Goal: Information Seeking & Learning: Learn about a topic

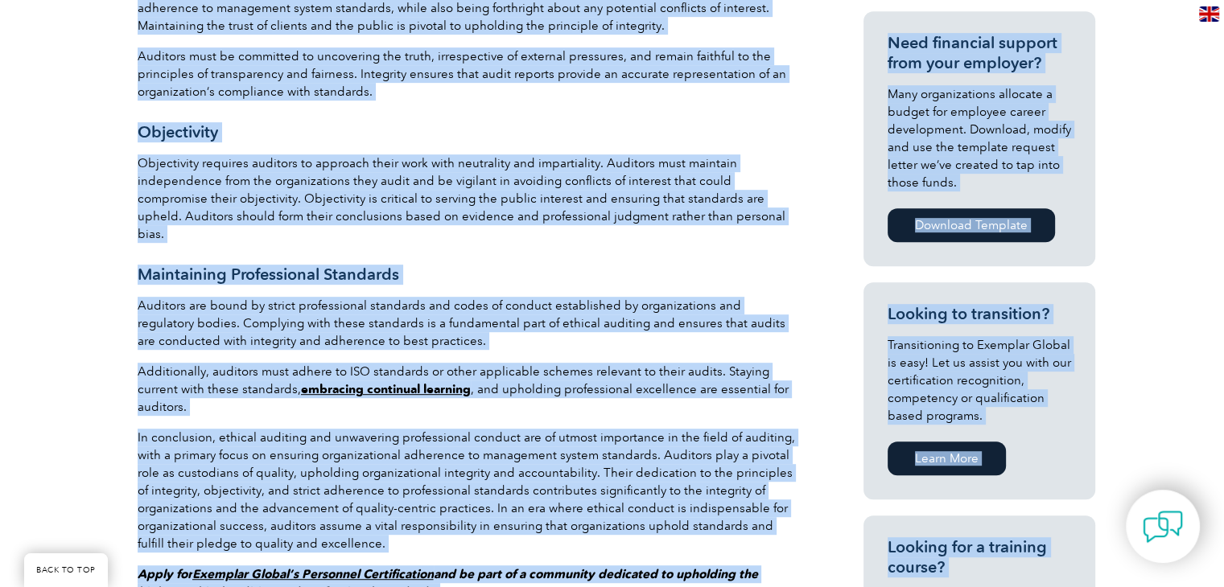
scroll to position [881, 0]
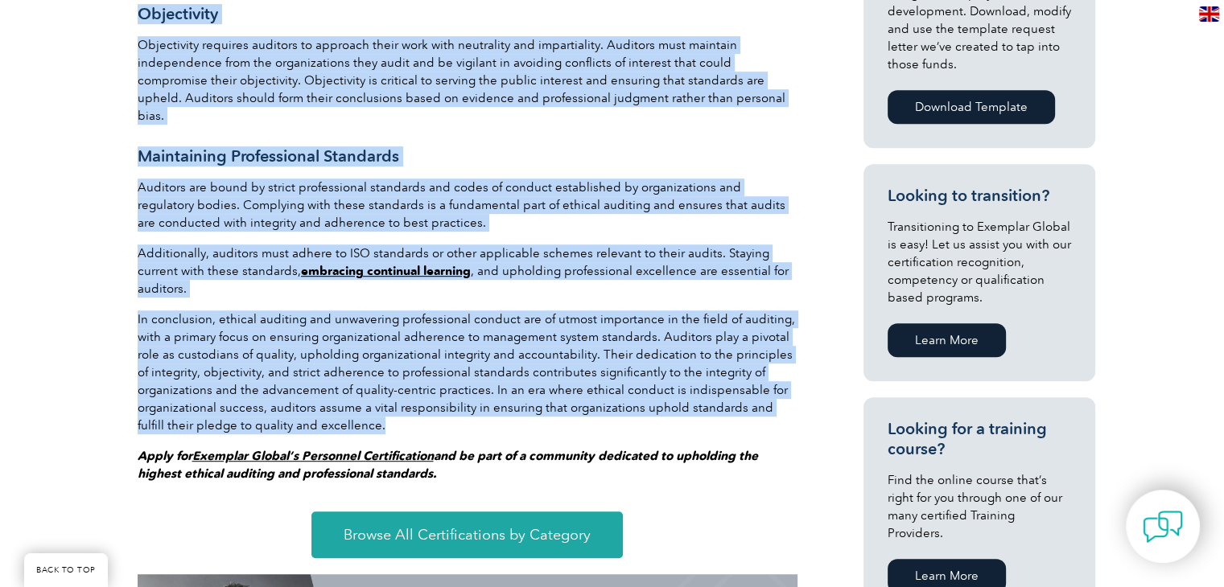
drag, startPoint x: 138, startPoint y: 262, endPoint x: 392, endPoint y: 390, distance: 283.9
click at [392, 390] on div "Ethical auditing and professional conduct help maintain trust, accountability, …" at bounding box center [468, 93] width 660 height 780
click at [392, 390] on p "In conclusion, ethical auditing and unwavering professional conduct are of utmo…" at bounding box center [468, 373] width 660 height 124
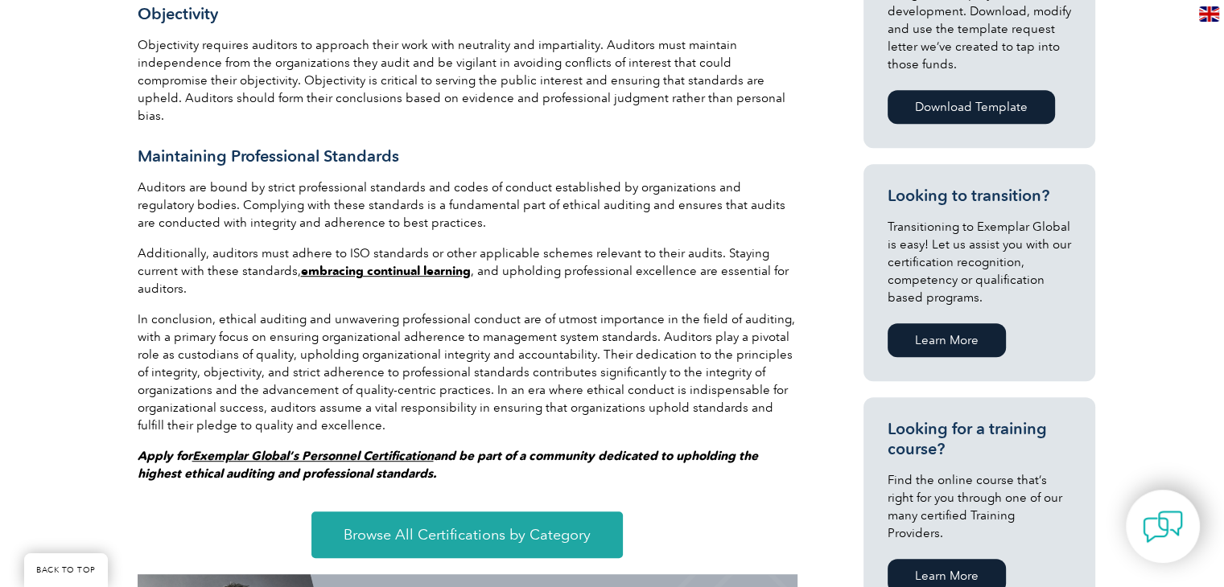
click at [1051, 495] on p "Find the online course that’s right for you through one of our many certified T…" at bounding box center [978, 506] width 183 height 71
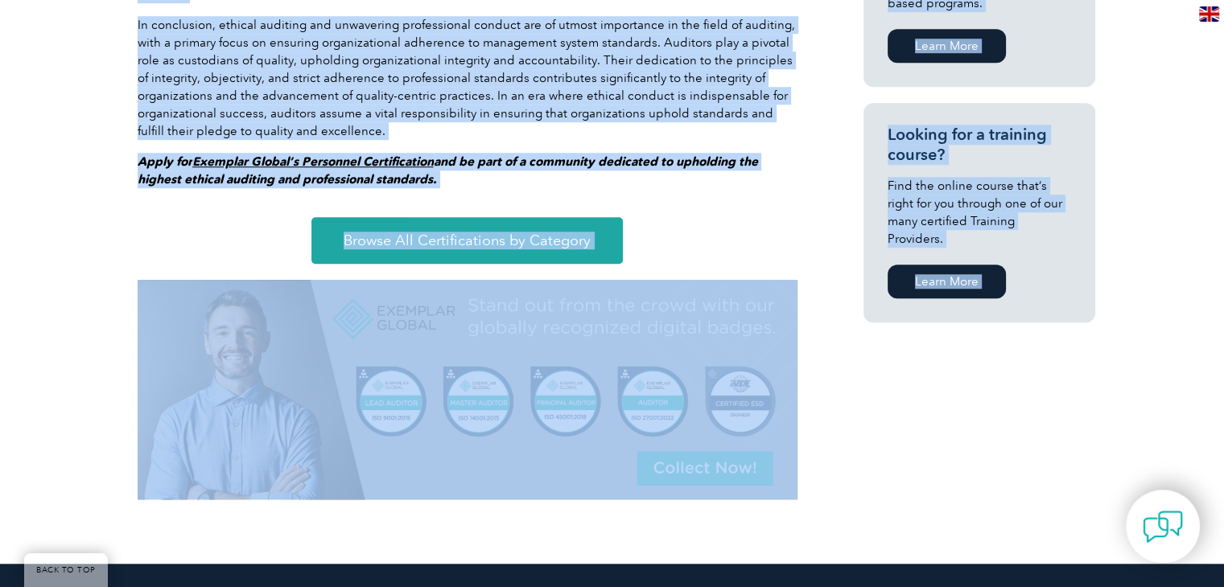
scroll to position [1461, 0]
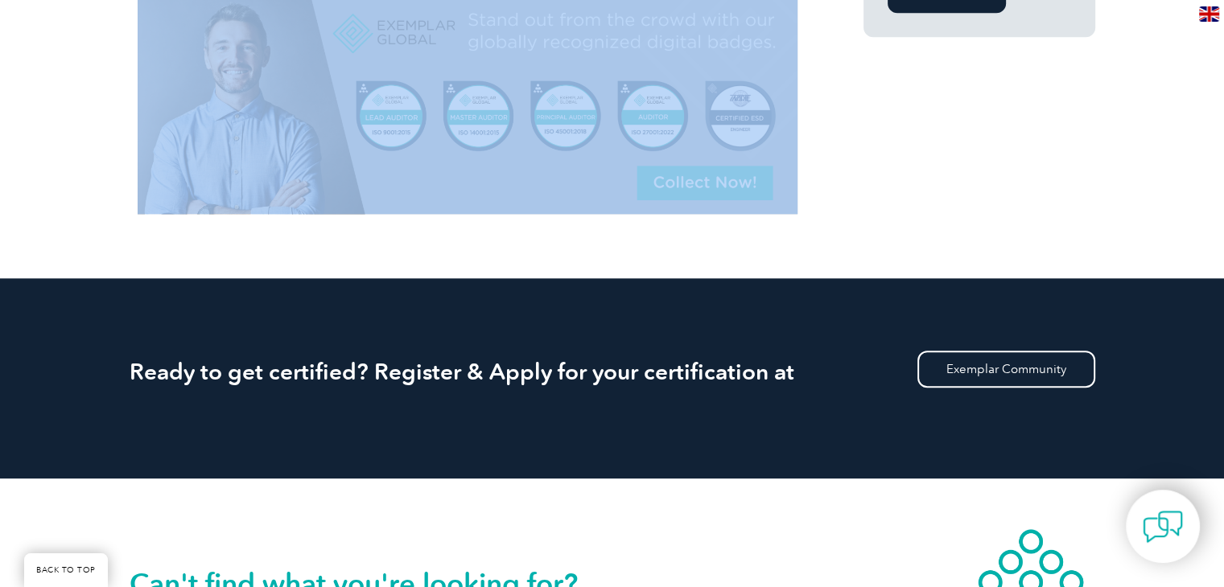
drag, startPoint x: 138, startPoint y: 32, endPoint x: 623, endPoint y: 170, distance: 504.2
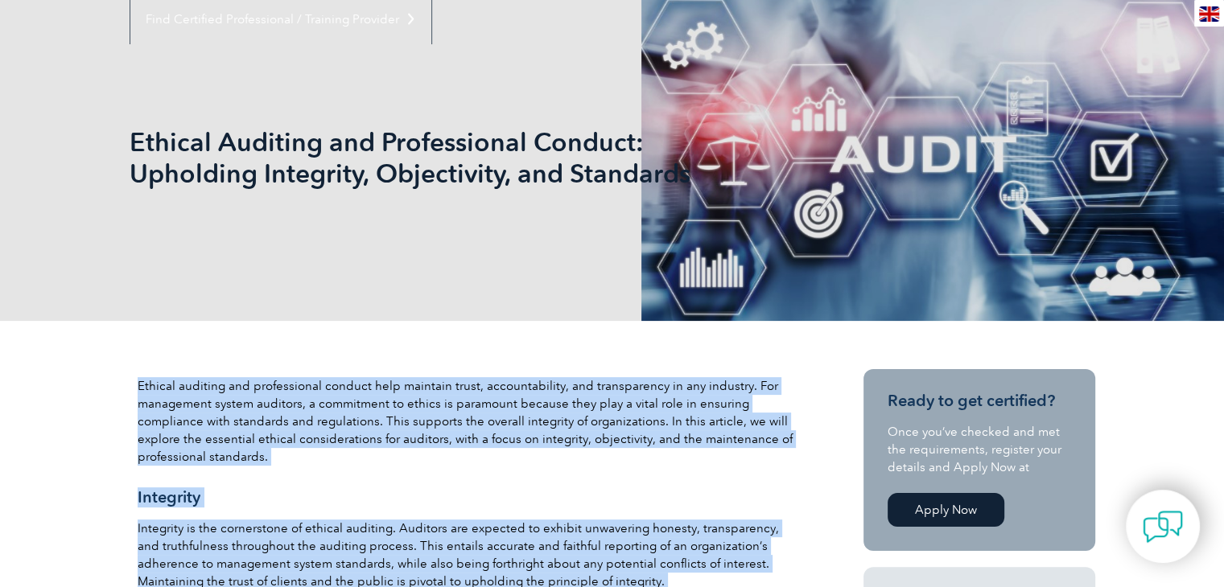
scroll to position [335, 0]
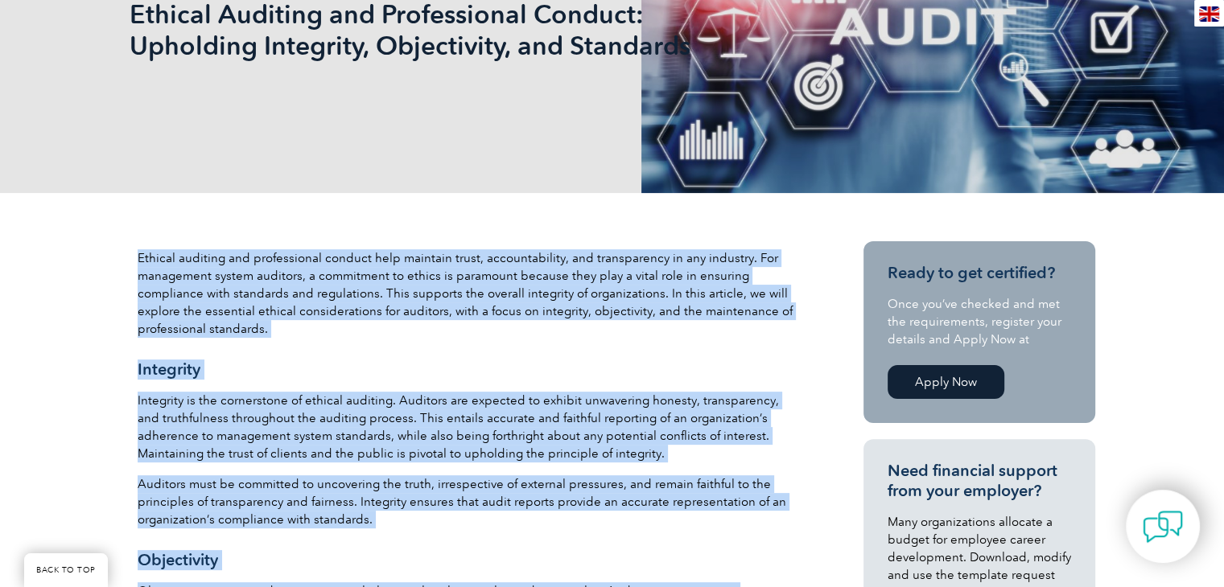
click at [265, 287] on p "Ethical auditing and professional conduct help maintain trust, accountability, …" at bounding box center [468, 293] width 660 height 88
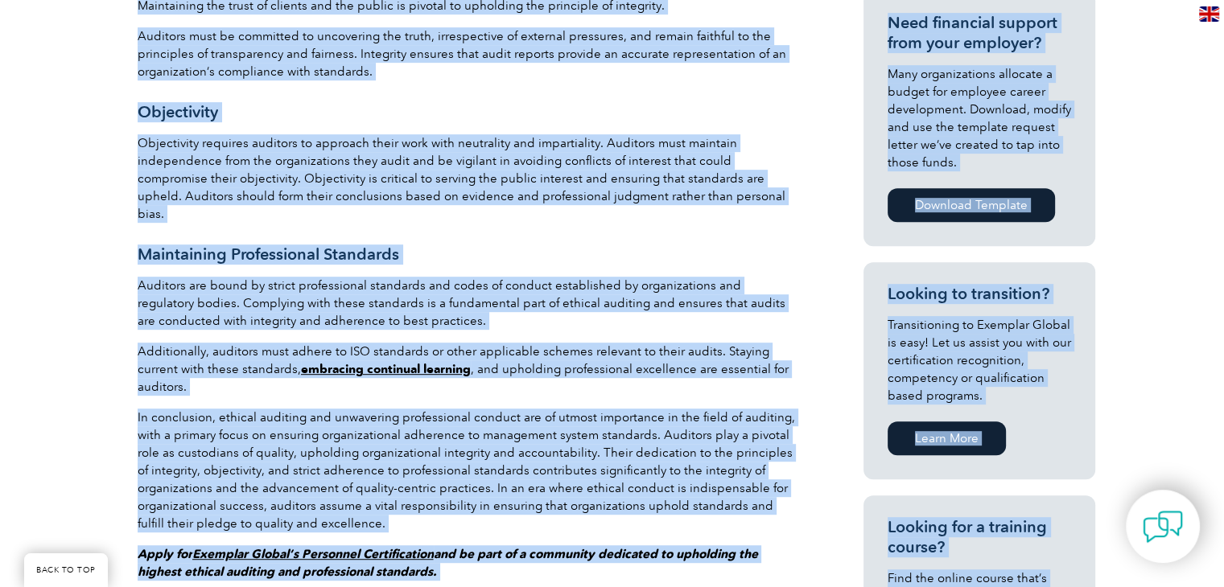
scroll to position [859, 0]
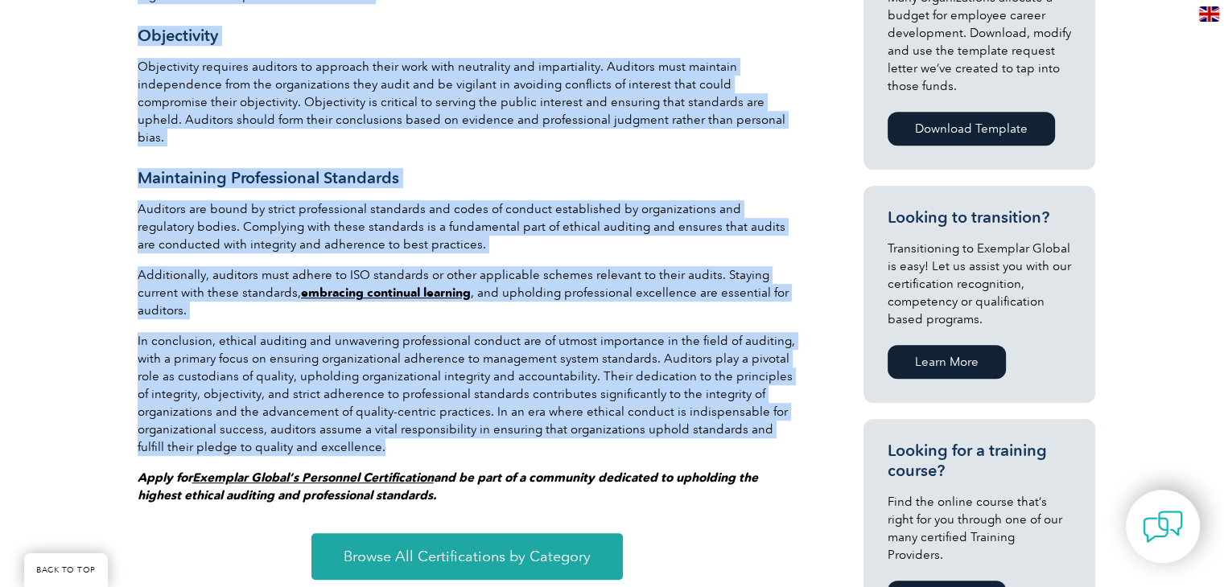
drag, startPoint x: 137, startPoint y: 251, endPoint x: 399, endPoint y: 415, distance: 309.4
click at [399, 415] on div "Ethical auditing and professional conduct help maintain trust, accountability, …" at bounding box center [468, 115] width 660 height 780
click at [399, 415] on p "In conclusion, ethical auditing and unwavering professional conduct are of utmo…" at bounding box center [468, 394] width 660 height 124
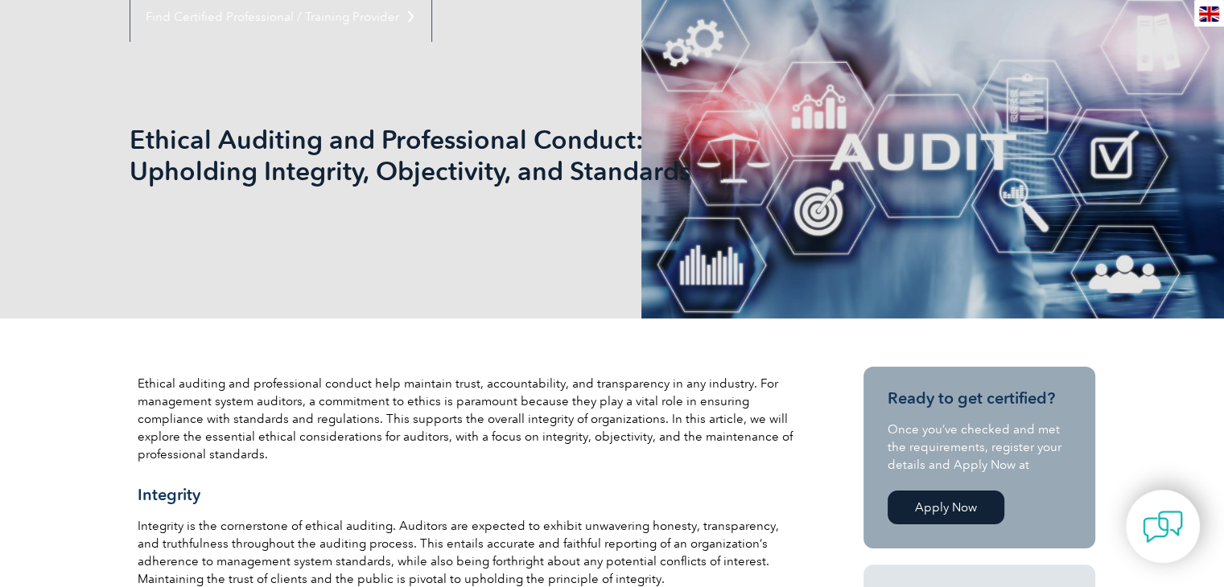
scroll to position [402, 0]
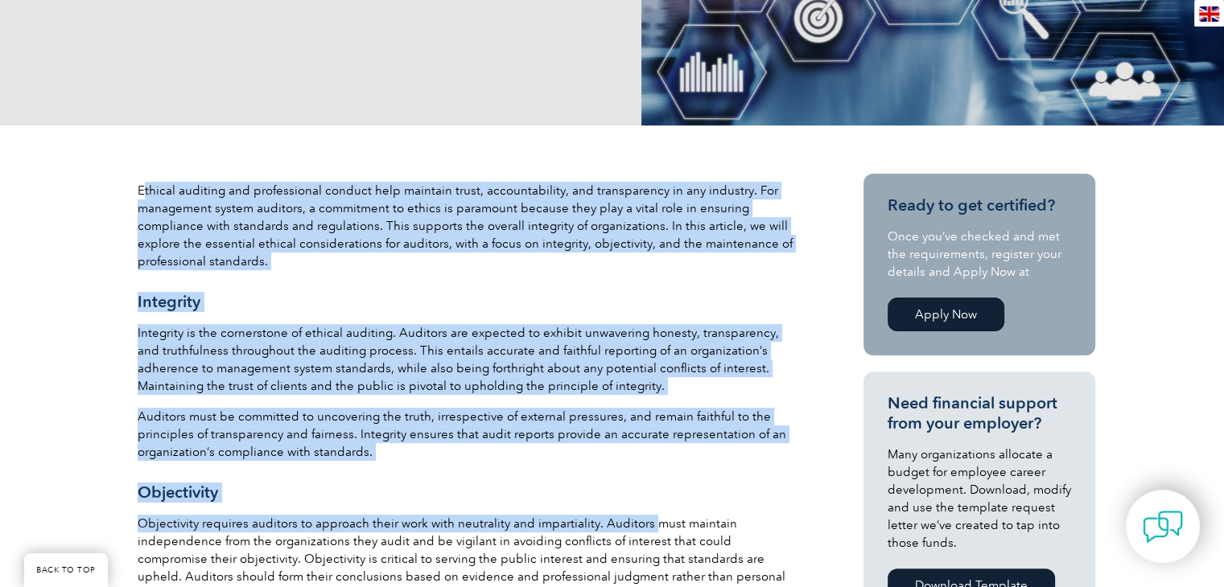
drag, startPoint x: 141, startPoint y: 190, endPoint x: 644, endPoint y: 513, distance: 597.8
click at [644, 513] on div "Ethical auditing and professional conduct help maintain trust, accountability, …" at bounding box center [468, 572] width 660 height 780
click at [270, 237] on p "Ethical auditing and professional conduct help maintain trust, accountability, …" at bounding box center [468, 226] width 660 height 88
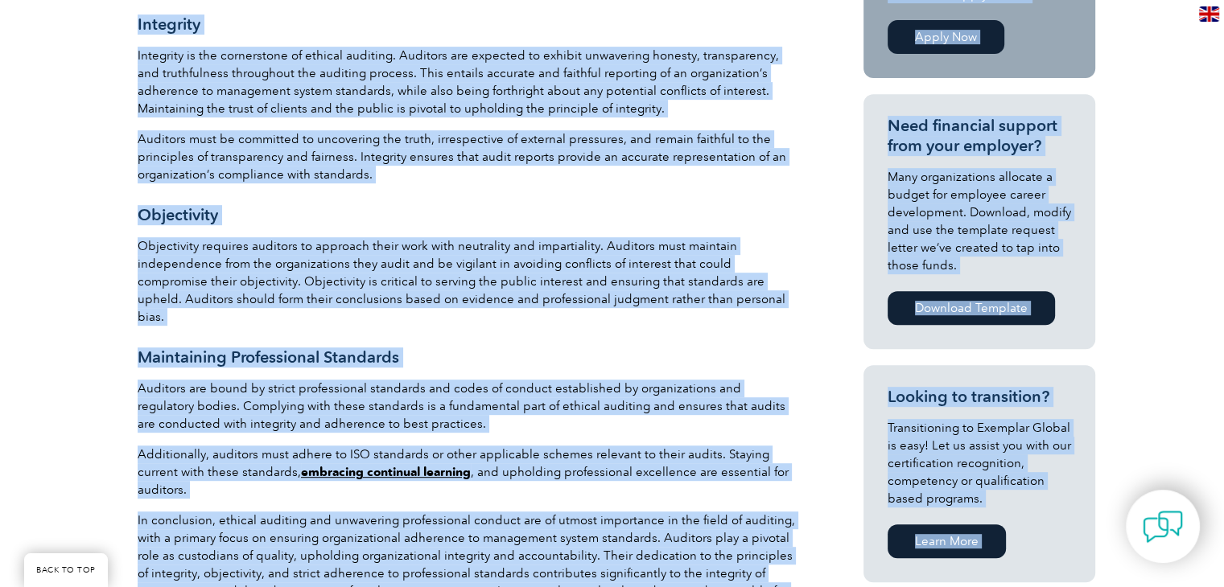
scroll to position [804, 0]
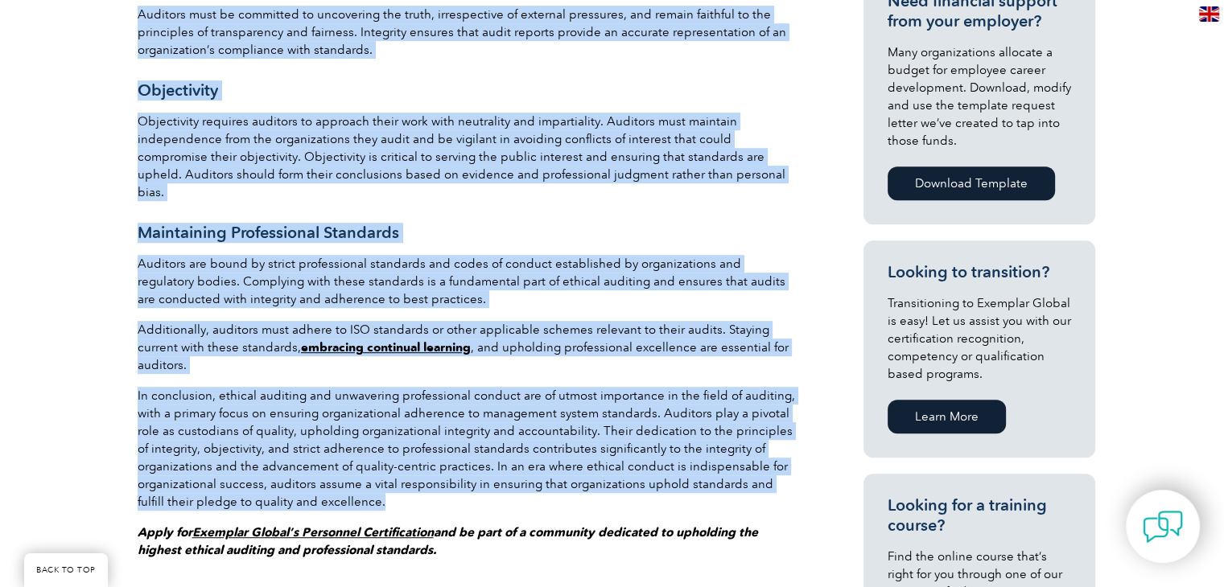
drag, startPoint x: 138, startPoint y: 191, endPoint x: 467, endPoint y: 461, distance: 425.2
click at [467, 461] on div "Ethical auditing and professional conduct help maintain trust, accountability, …" at bounding box center [468, 170] width 660 height 780
click at [467, 461] on p "In conclusion, ethical auditing and unwavering professional conduct are of utmo…" at bounding box center [468, 449] width 660 height 124
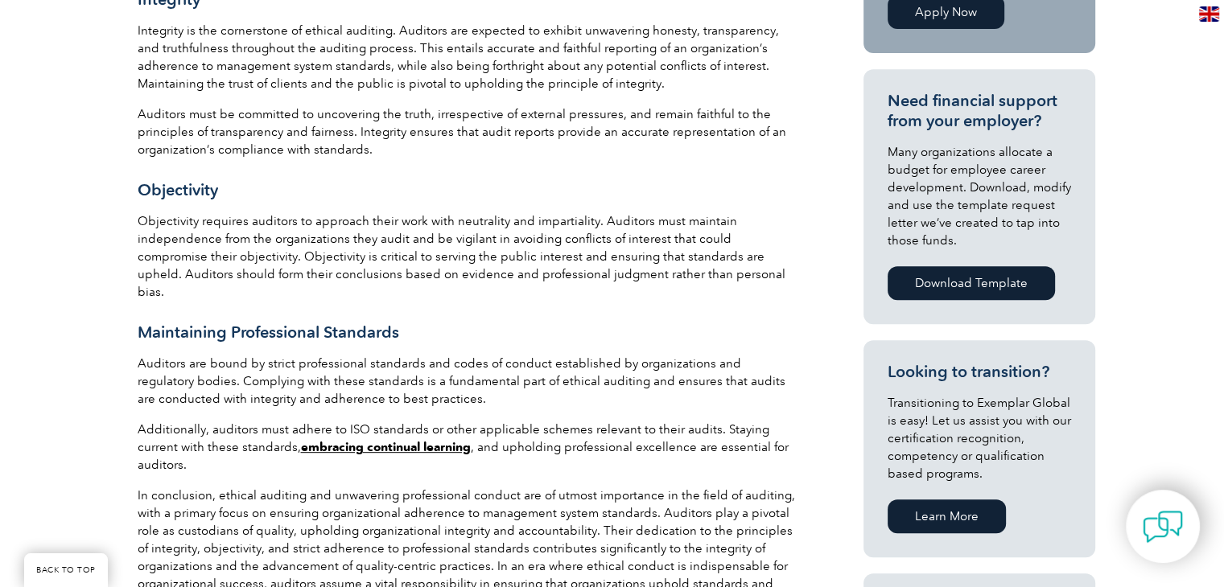
scroll to position [483, 0]
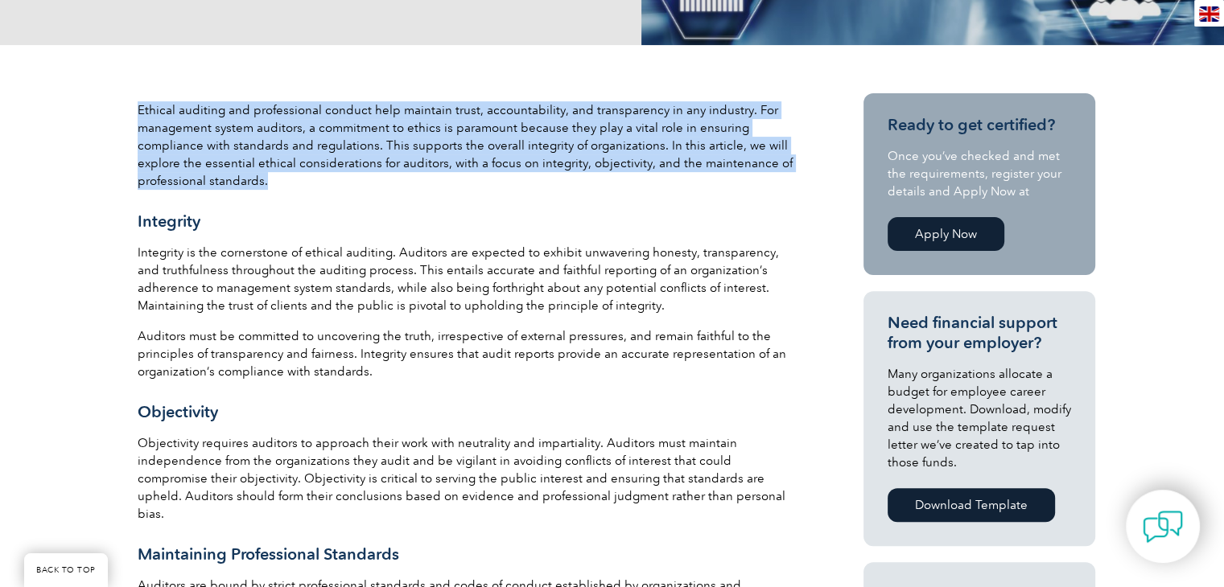
drag, startPoint x: 139, startPoint y: 105, endPoint x: 358, endPoint y: 175, distance: 229.7
click at [358, 175] on p "Ethical auditing and professional conduct help maintain trust, accountability, …" at bounding box center [468, 145] width 660 height 88
copy p "Ethical auditing and professional conduct help maintain trust, accountability, …"
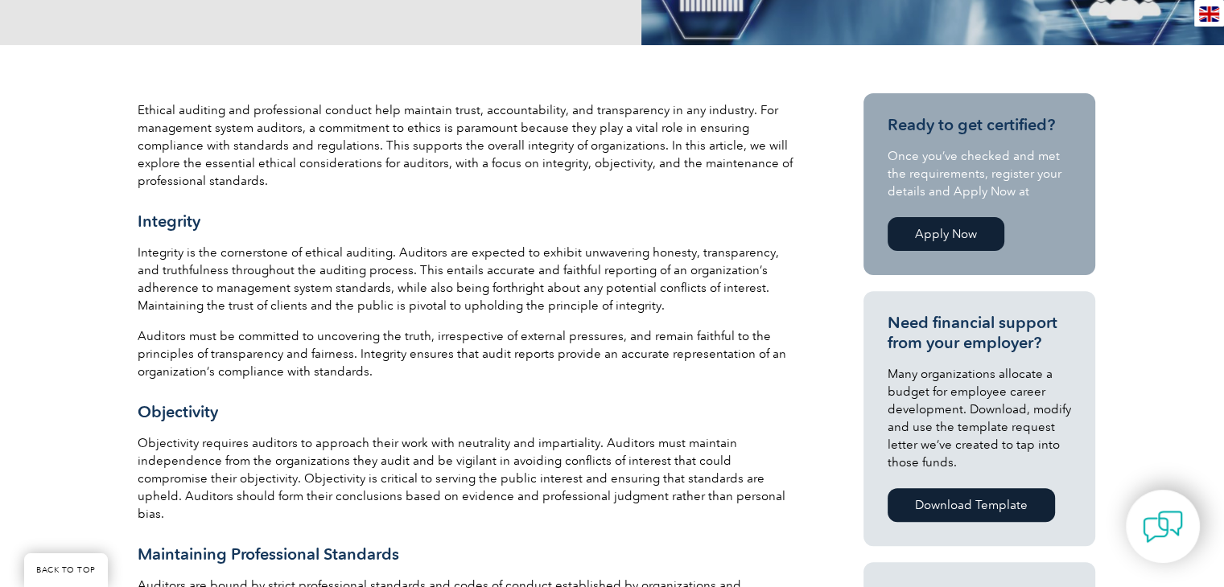
click at [211, 293] on p "Integrity is the cornerstone of ethical auditing. Auditors are expected to exhi…" at bounding box center [468, 279] width 660 height 71
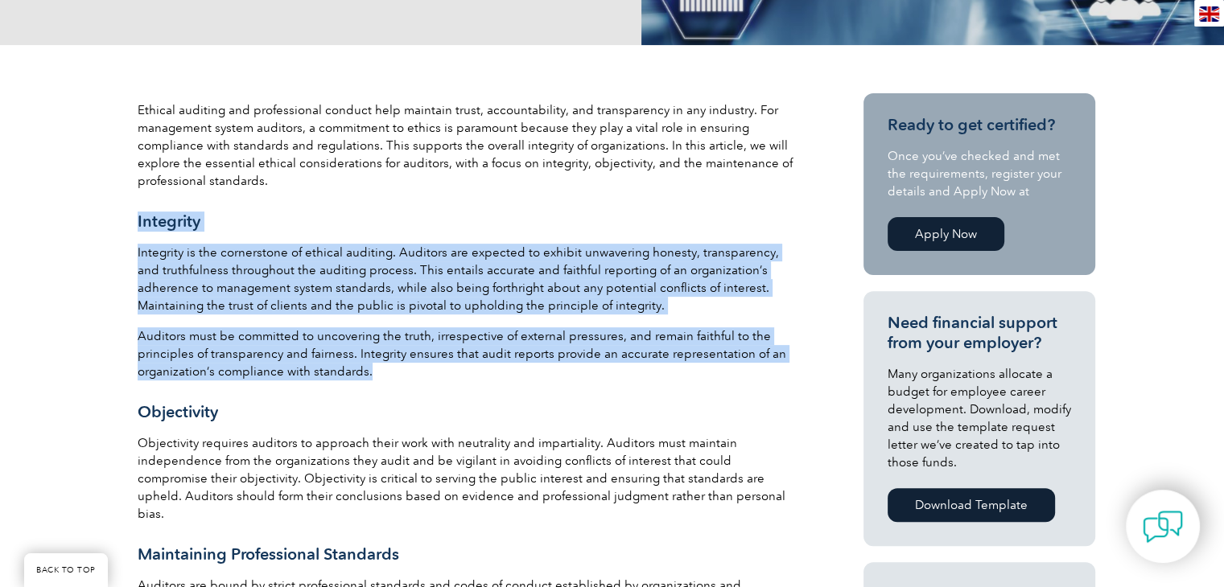
drag, startPoint x: 138, startPoint y: 216, endPoint x: 382, endPoint y: 364, distance: 285.6
click at [382, 364] on div "Ethical auditing and professional conduct help maintain trust, accountability, …" at bounding box center [468, 491] width 660 height 780
copy div "Integrity Integrity is the cornerstone of ethical auditing. Auditors are expect…"
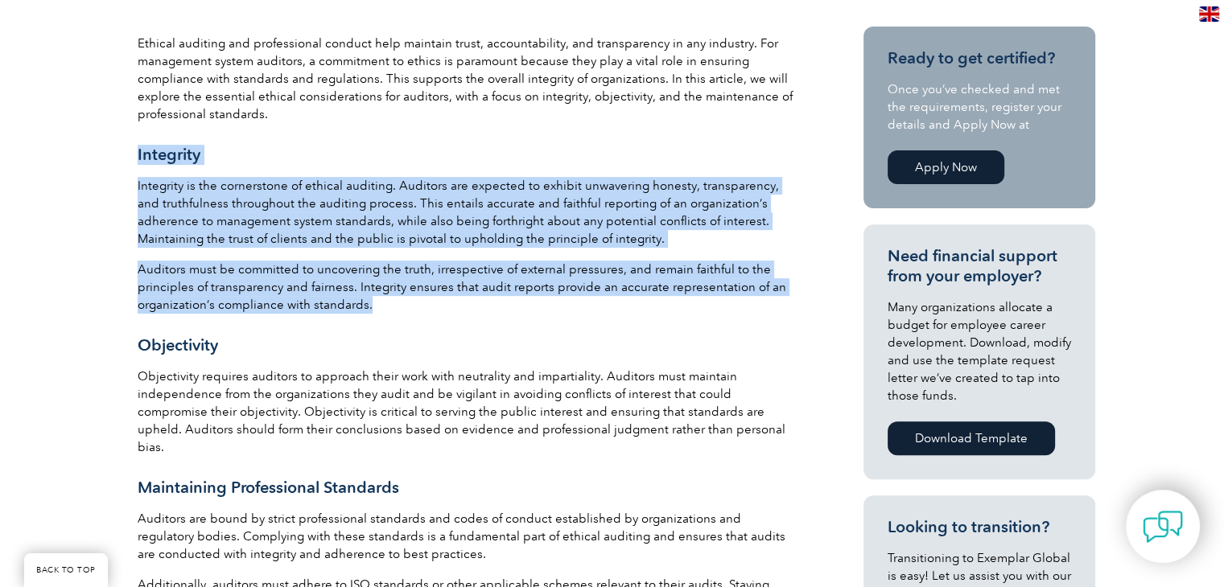
scroll to position [804, 0]
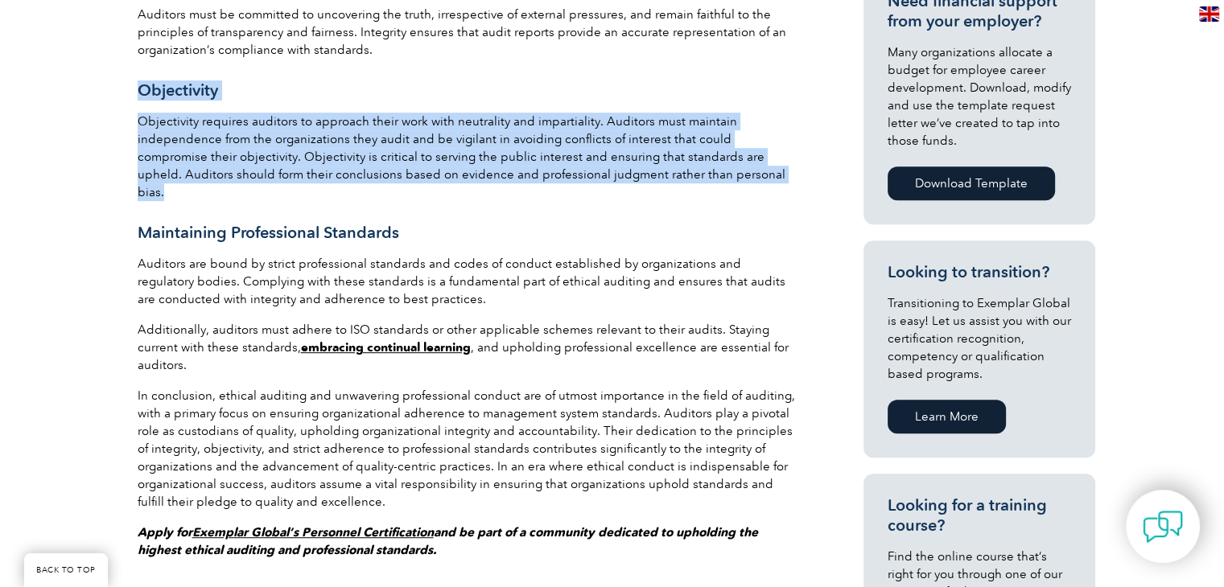
drag, startPoint x: 140, startPoint y: 88, endPoint x: 712, endPoint y: 179, distance: 579.2
click at [712, 179] on div "Ethical auditing and professional conduct help maintain trust, accountability, …" at bounding box center [468, 170] width 660 height 780
copy div "Objectivity Objectivity requires auditors to approach their work with neutralit…"
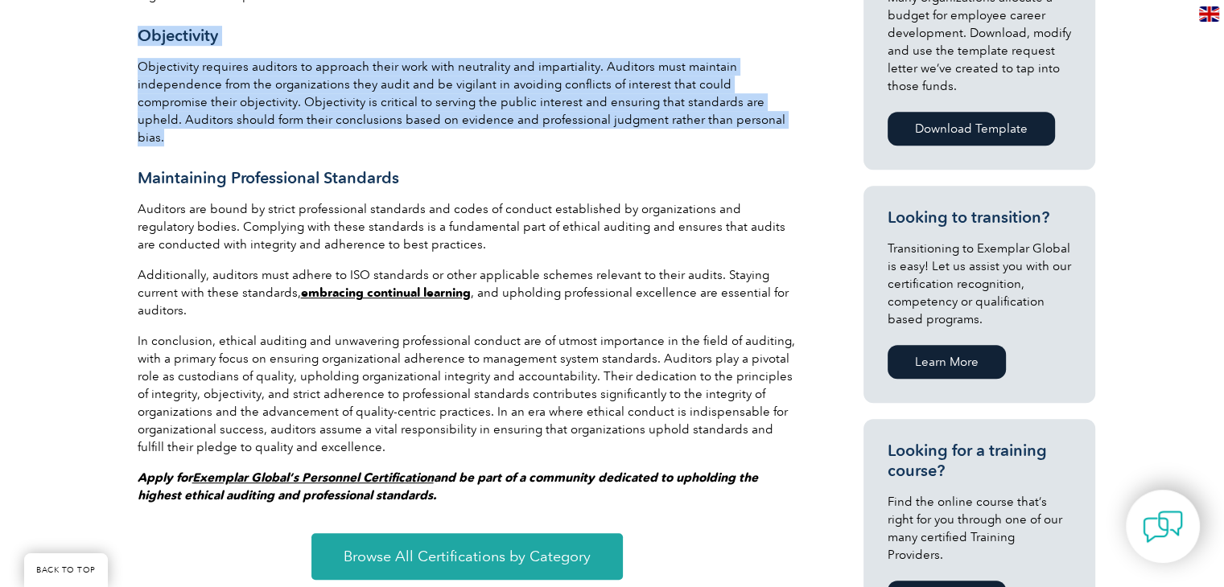
scroll to position [885, 0]
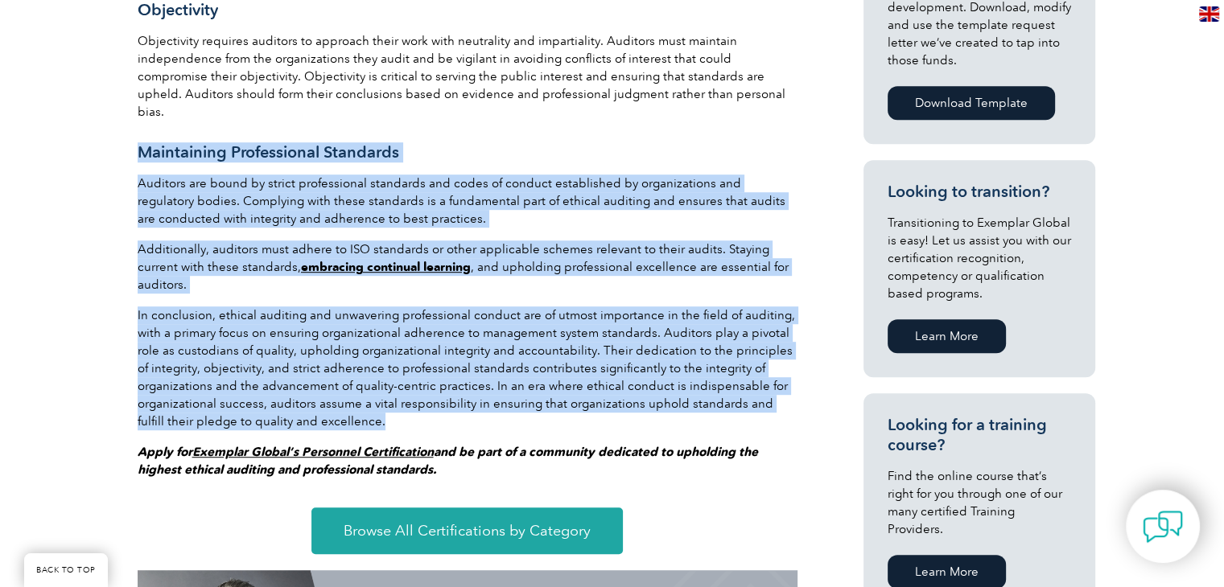
drag, startPoint x: 137, startPoint y: 130, endPoint x: 385, endPoint y: 382, distance: 353.8
click at [385, 382] on div "Ethical auditing and professional conduct help maintain trust, accountability, …" at bounding box center [468, 89] width 660 height 780
copy div "Maintaining Professional Standards Auditors are bound by strict professional st…"
